Goal: Task Accomplishment & Management: Use online tool/utility

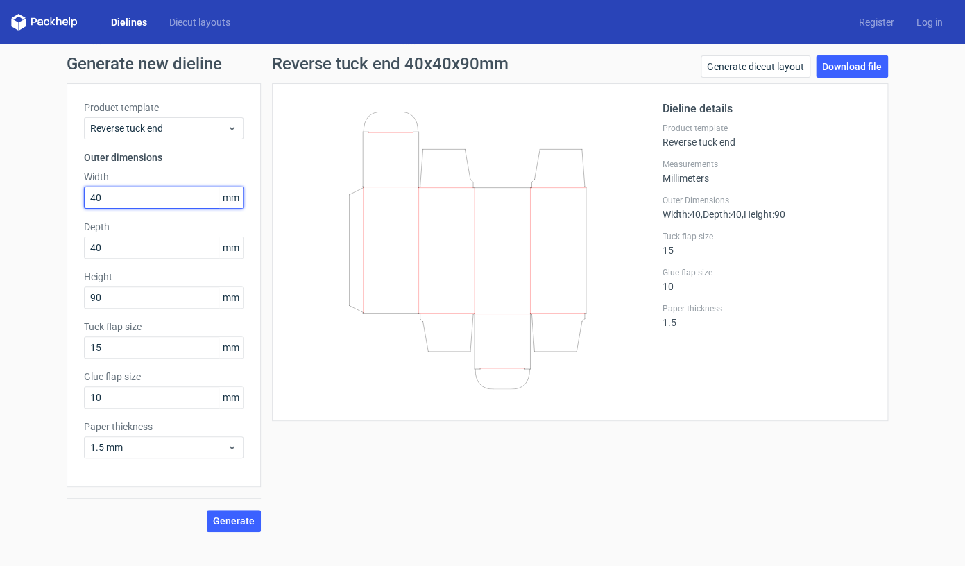
click at [144, 205] on input "40" at bounding box center [164, 198] width 160 height 22
type input "35"
click at [135, 244] on input "40" at bounding box center [164, 248] width 160 height 22
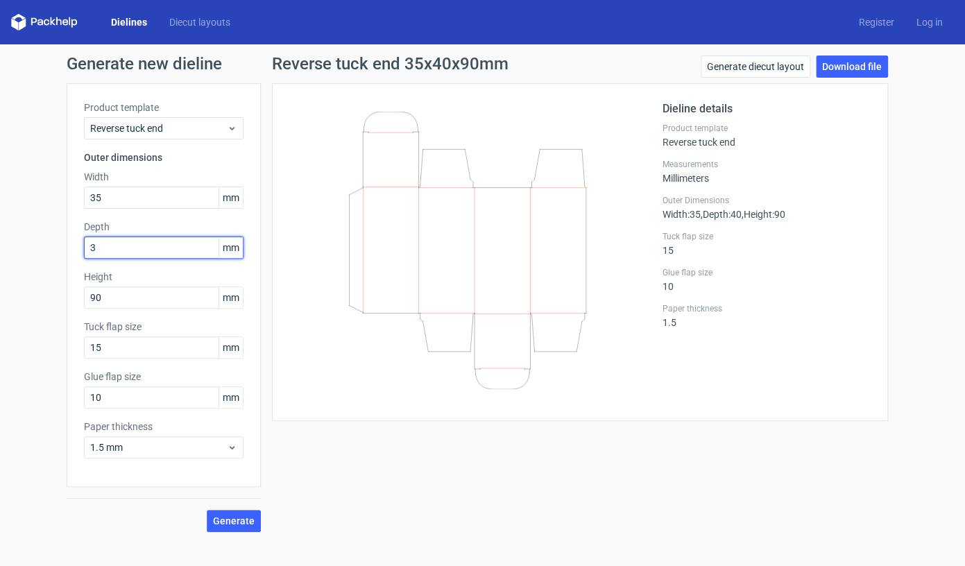
type input "35"
click at [129, 289] on input "90" at bounding box center [164, 298] width 160 height 22
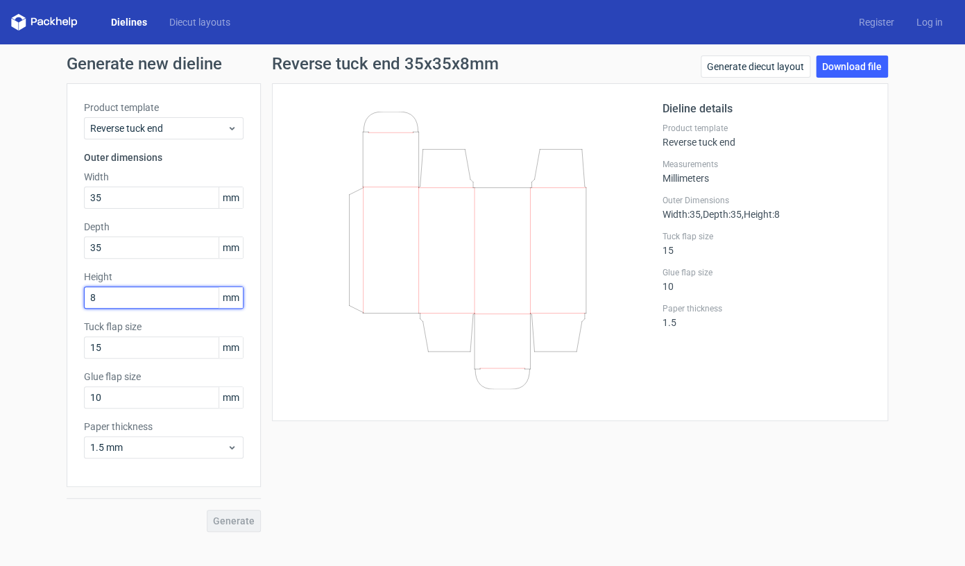
type input "85"
click at [229, 514] on button "Generate" at bounding box center [234, 521] width 54 height 22
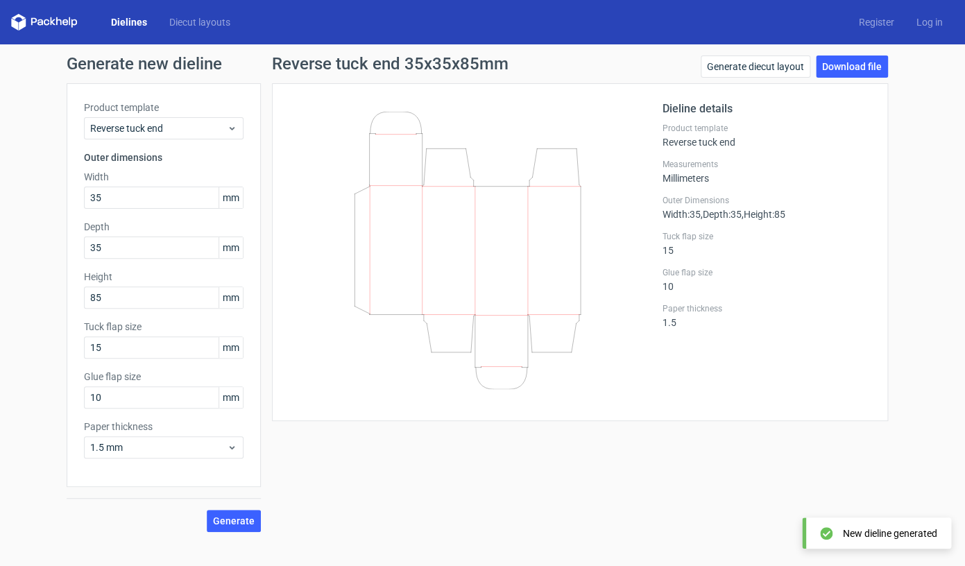
click at [833, 78] on div "Generate diecut layout Download file" at bounding box center [794, 70] width 187 height 28
click at [833, 73] on link "Download file" at bounding box center [852, 67] width 72 height 22
